Goal: Task Accomplishment & Management: Use online tool/utility

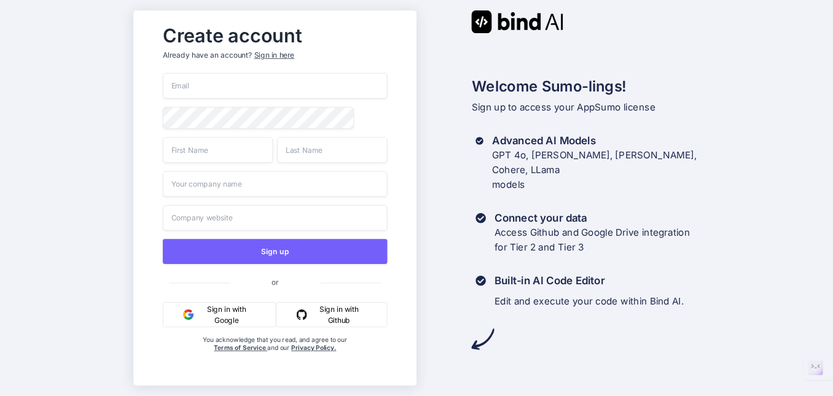
click at [223, 312] on button "Sign in with Google" at bounding box center [219, 314] width 113 height 25
click at [219, 326] on button "Sign in with Google" at bounding box center [219, 314] width 113 height 25
click at [219, 315] on button "Sign in with Google" at bounding box center [219, 314] width 113 height 25
click at [202, 84] on input "email" at bounding box center [275, 86] width 225 height 26
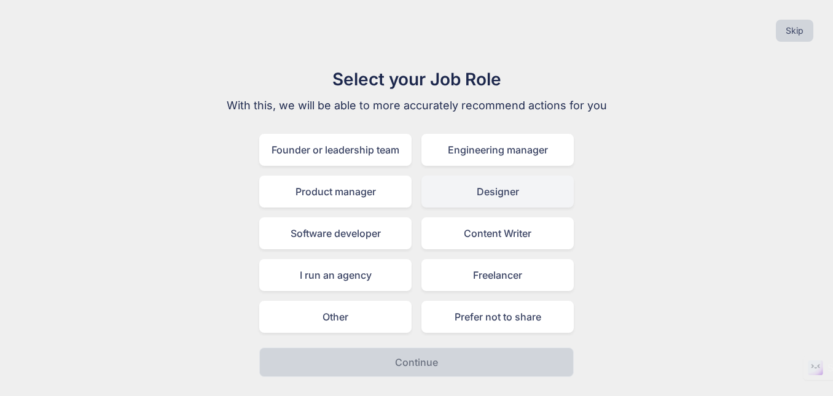
click at [500, 197] on div "Designer" at bounding box center [498, 192] width 152 height 32
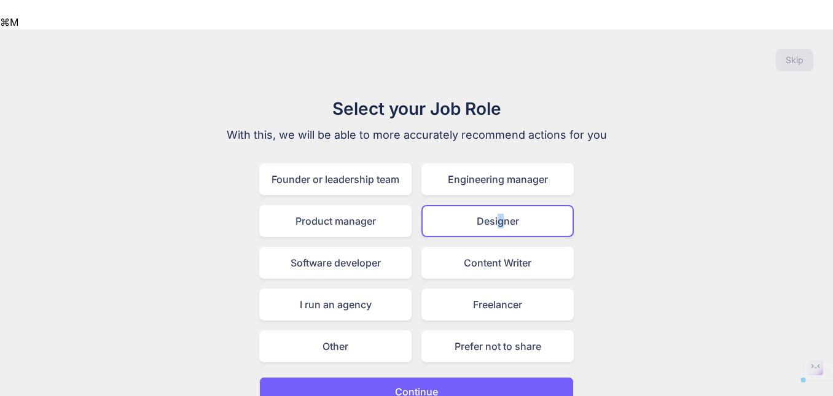
click at [468, 377] on button "Continue" at bounding box center [416, 392] width 315 height 30
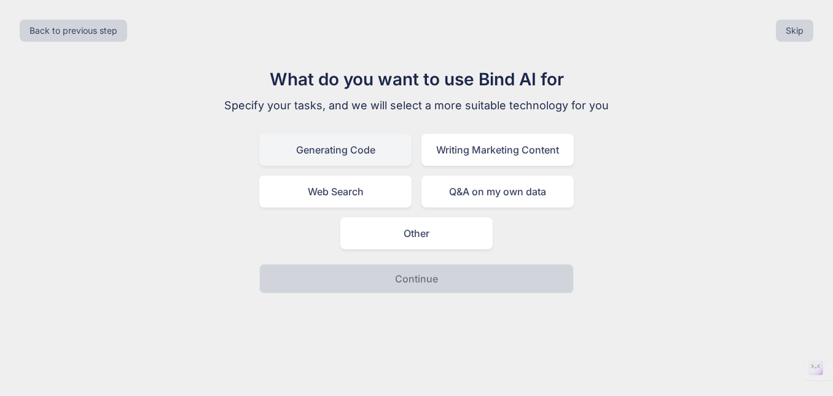
click at [347, 154] on div "Generating Code" at bounding box center [335, 150] width 152 height 32
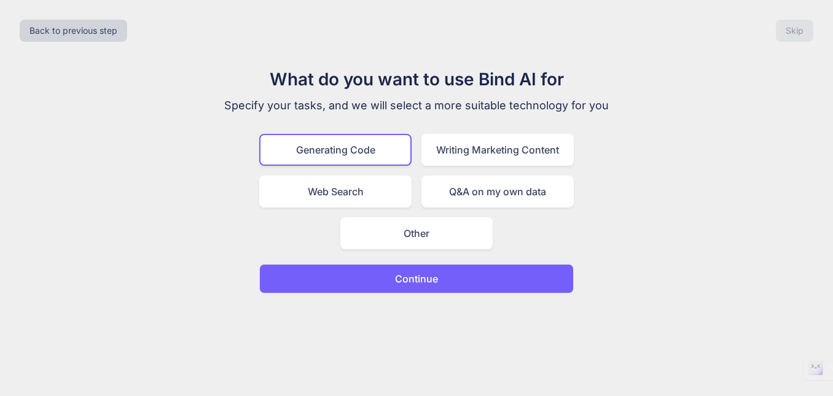
click at [427, 280] on p "Continue" at bounding box center [416, 279] width 43 height 15
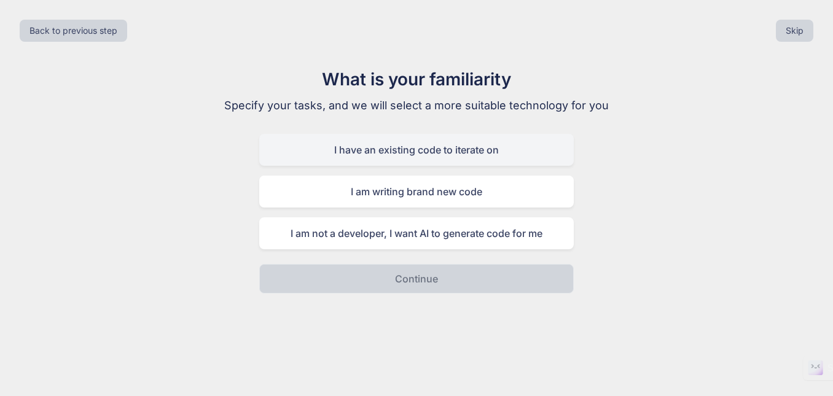
click at [419, 157] on div "I have an existing code to iterate on" at bounding box center [416, 150] width 315 height 32
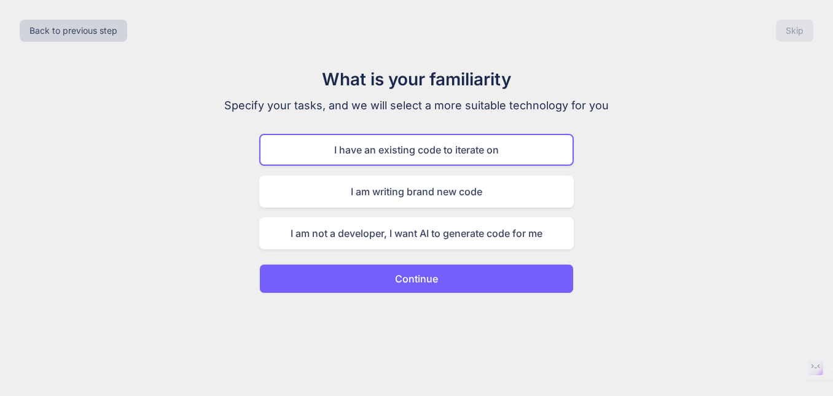
click at [433, 280] on p "Continue" at bounding box center [416, 279] width 43 height 15
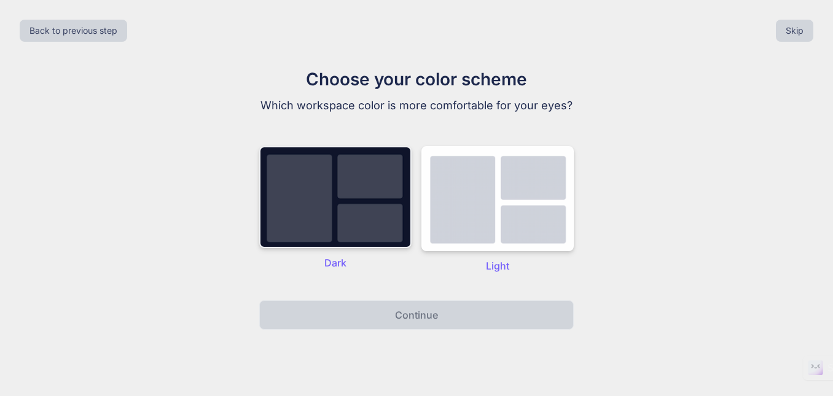
click at [366, 221] on img at bounding box center [335, 197] width 152 height 102
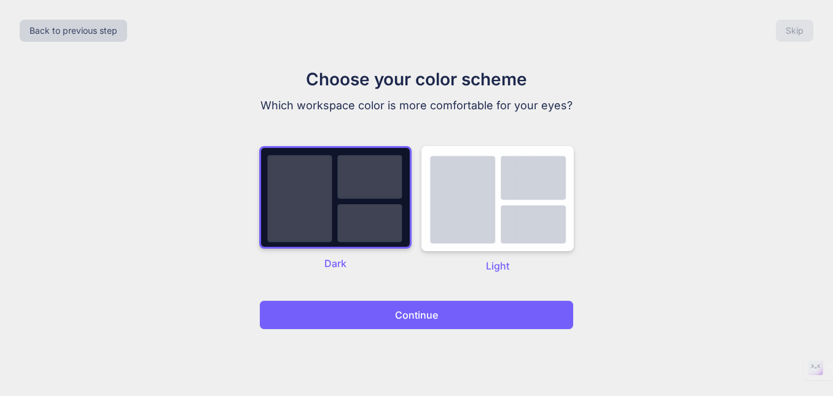
click at [425, 317] on p "Continue" at bounding box center [416, 315] width 43 height 15
click at [425, 316] on p "Continue" at bounding box center [416, 315] width 43 height 15
